Goal: Navigation & Orientation: Find specific page/section

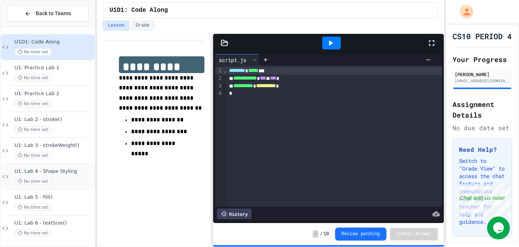
scroll to position [3, 0]
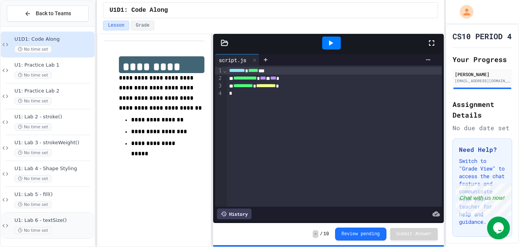
click at [48, 218] on span "U1: Lab 6 - textSize()" at bounding box center [53, 220] width 79 height 6
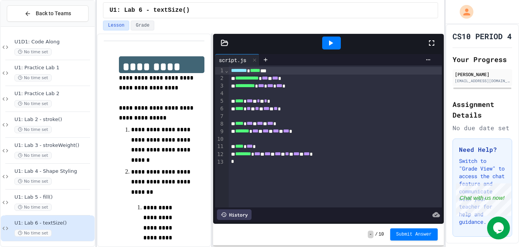
click at [318, 45] on div at bounding box center [331, 43] width 26 height 21
click at [62, 198] on span "U1: Lab 5 - fill()" at bounding box center [53, 197] width 79 height 6
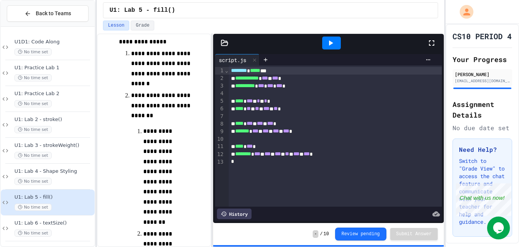
scroll to position [260, 0]
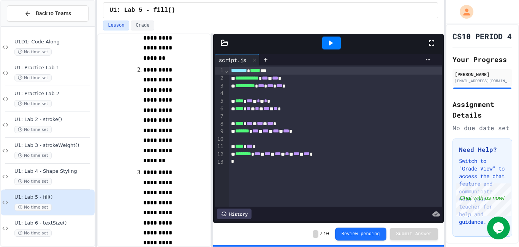
click at [52, 47] on div "U1D1: Code Along No time set" at bounding box center [53, 47] width 79 height 17
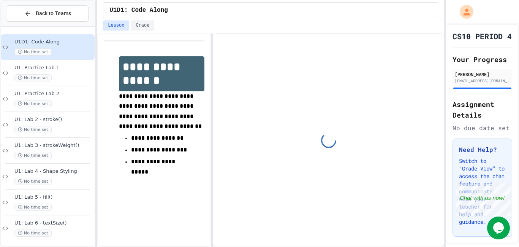
scroll to position [3, 0]
